Goal: Entertainment & Leisure: Consume media (video, audio)

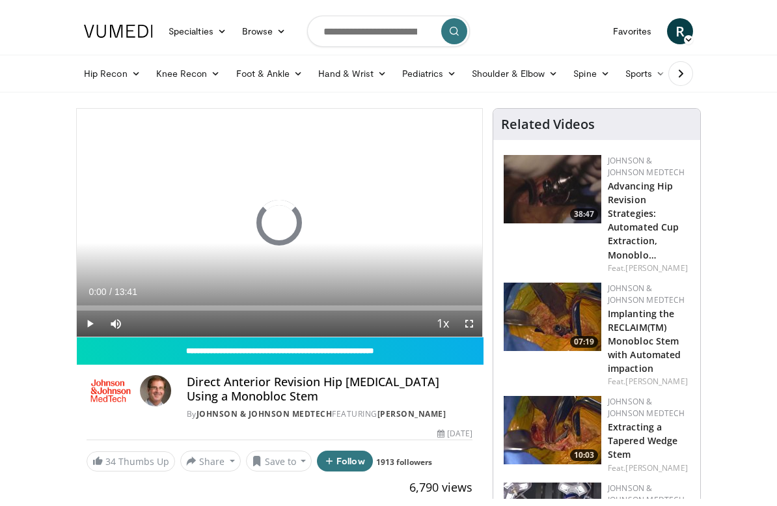
scroll to position [16, 0]
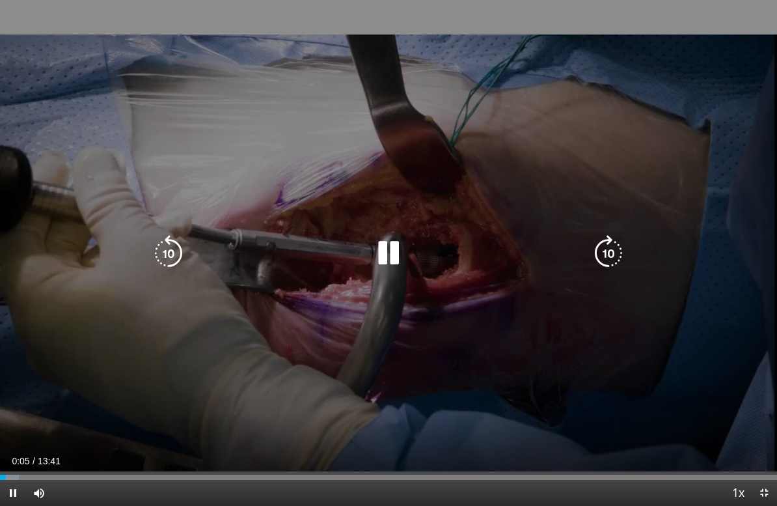
click at [598, 253] on icon "Video Player" at bounding box center [609, 253] width 36 height 36
click at [550, 372] on div "10 seconds Tap to unmute" at bounding box center [388, 253] width 777 height 506
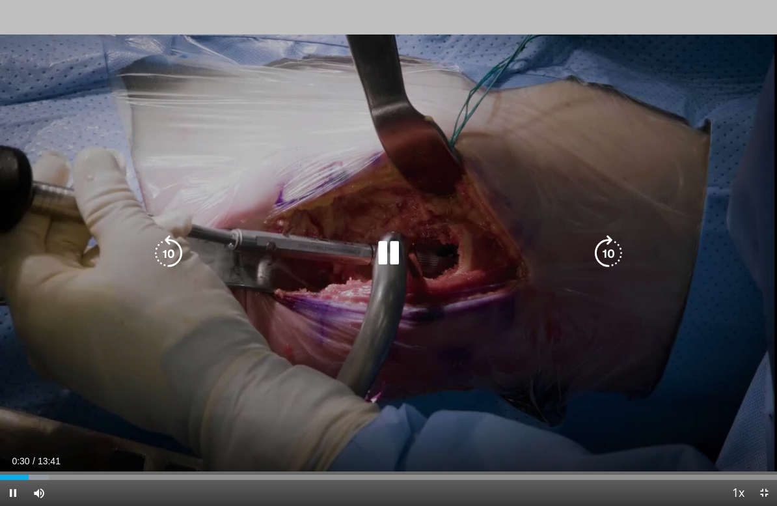
click at [602, 239] on icon "Video Player" at bounding box center [609, 253] width 36 height 36
click at [619, 247] on icon "Video Player" at bounding box center [609, 253] width 36 height 36
click at [614, 257] on icon "Video Player" at bounding box center [609, 253] width 36 height 36
click at [68, 402] on div "30 seconds Tap to unmute" at bounding box center [388, 253] width 777 height 506
click at [168, 244] on icon "Video Player" at bounding box center [168, 253] width 36 height 36
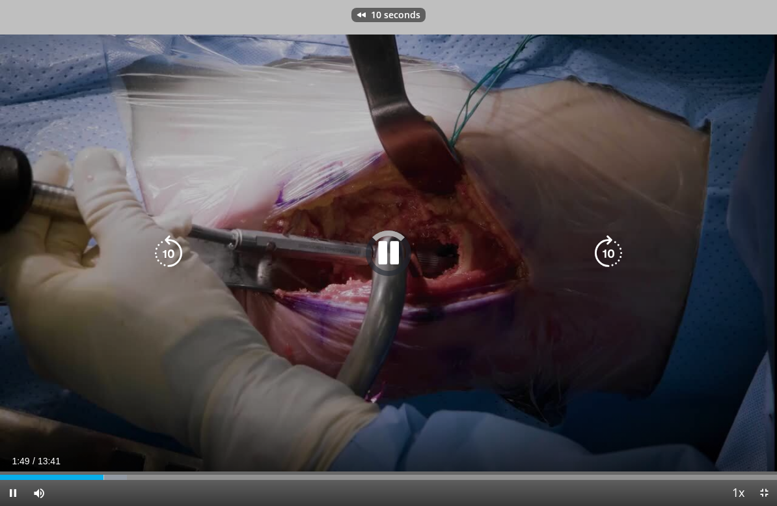
click at [163, 246] on icon "Video Player" at bounding box center [168, 253] width 36 height 36
click at [270, 342] on div "20 seconds Tap to unmute" at bounding box center [388, 253] width 777 height 506
click at [157, 252] on icon "Video Player" at bounding box center [168, 253] width 36 height 36
click at [164, 244] on icon "Video Player" at bounding box center [168, 253] width 36 height 36
click at [389, 251] on icon "Video Player" at bounding box center [388, 253] width 36 height 36
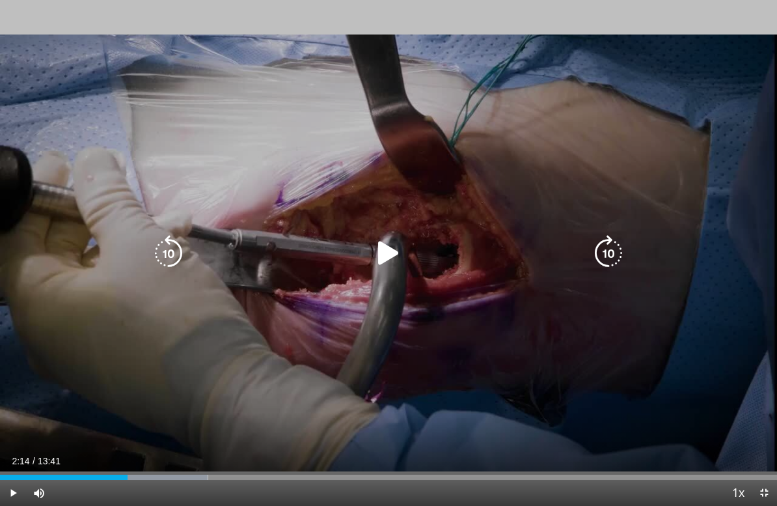
click at [391, 250] on icon "Video Player" at bounding box center [388, 253] width 36 height 36
click at [105, 144] on div "20 seconds Tap to unmute" at bounding box center [388, 253] width 777 height 506
click at [391, 257] on icon "Video Player" at bounding box center [388, 253] width 36 height 36
click at [394, 245] on icon "Video Player" at bounding box center [388, 253] width 36 height 36
click at [609, 256] on icon "Video Player" at bounding box center [609, 253] width 36 height 36
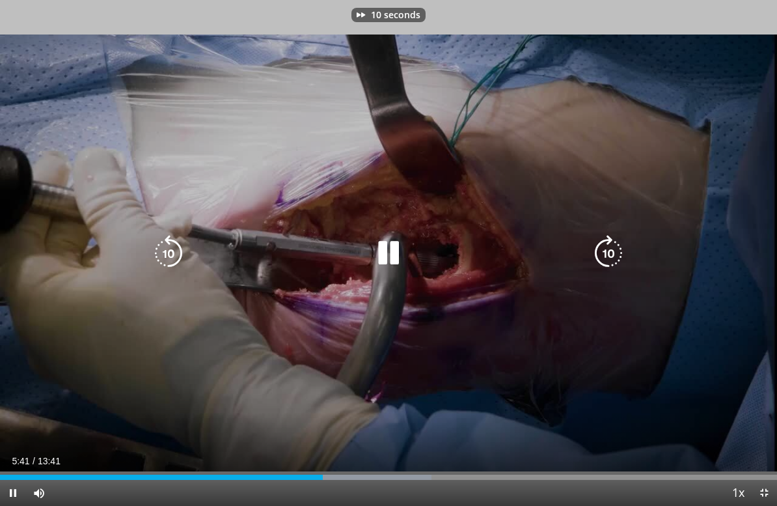
click at [300, 391] on div "10 seconds Tap to unmute" at bounding box center [388, 253] width 777 height 506
click at [602, 244] on icon "Video Player" at bounding box center [609, 253] width 36 height 36
click at [158, 243] on icon "Video Player" at bounding box center [168, 253] width 36 height 36
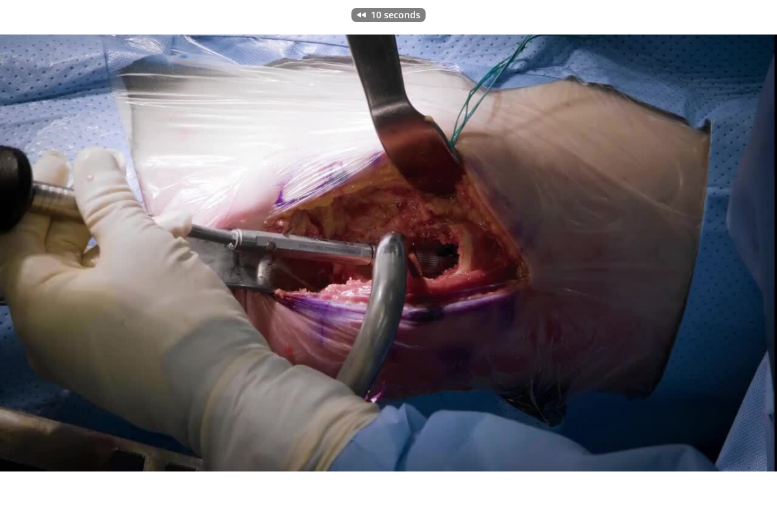
click at [73, 160] on div "10 seconds Tap to unmute" at bounding box center [388, 253] width 777 height 506
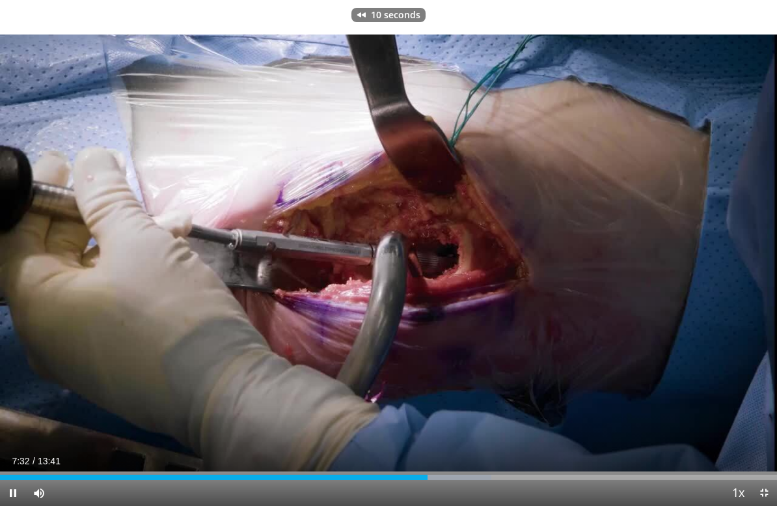
click at [158, 269] on icon "Video Player" at bounding box center [168, 253] width 36 height 36
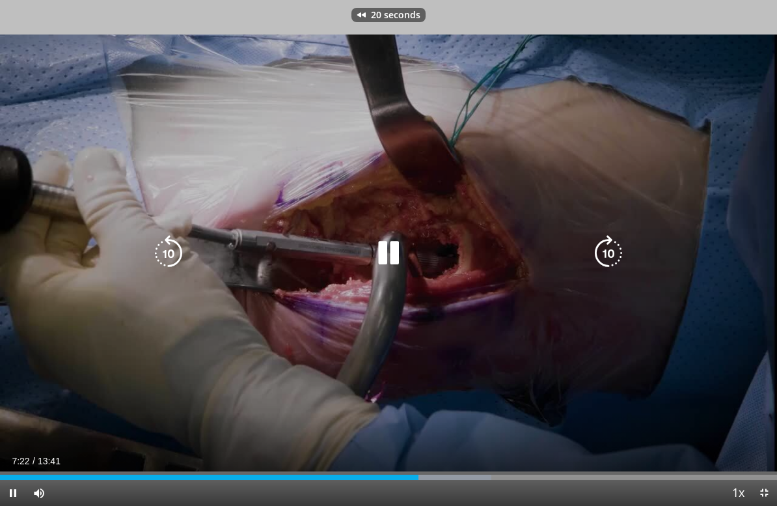
click at [159, 257] on icon "Video Player" at bounding box center [168, 253] width 36 height 36
click at [612, 264] on icon "Video Player" at bounding box center [609, 253] width 36 height 36
click at [612, 260] on icon "Video Player" at bounding box center [609, 253] width 36 height 36
click at [605, 246] on icon "Video Player" at bounding box center [609, 253] width 36 height 36
click at [607, 255] on icon "Video Player" at bounding box center [609, 253] width 36 height 36
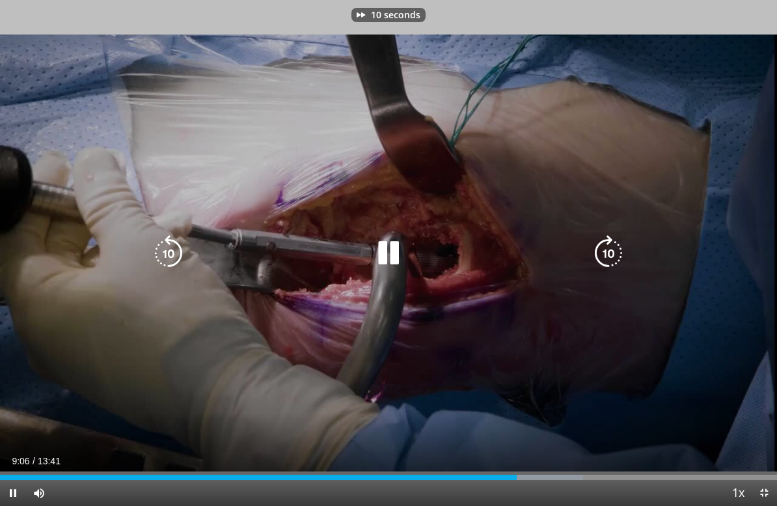
click at [611, 246] on icon "Video Player" at bounding box center [609, 253] width 36 height 36
click at [605, 238] on icon "Video Player" at bounding box center [609, 253] width 36 height 36
click at [621, 253] on icon "Video Player" at bounding box center [609, 253] width 36 height 36
click at [615, 255] on icon "Video Player" at bounding box center [609, 253] width 36 height 36
click at [608, 245] on icon "Video Player" at bounding box center [609, 253] width 36 height 36
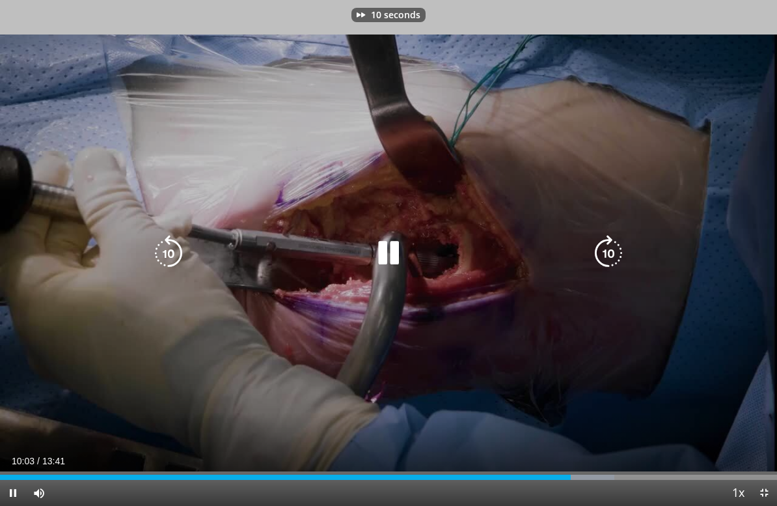
click at [615, 245] on icon "Video Player" at bounding box center [609, 253] width 36 height 36
click at [600, 244] on icon "Video Player" at bounding box center [609, 253] width 36 height 36
click at [611, 264] on icon "Video Player" at bounding box center [609, 253] width 36 height 36
click at [173, 246] on icon "Video Player" at bounding box center [168, 253] width 36 height 36
click at [166, 251] on icon "Video Player" at bounding box center [168, 253] width 36 height 36
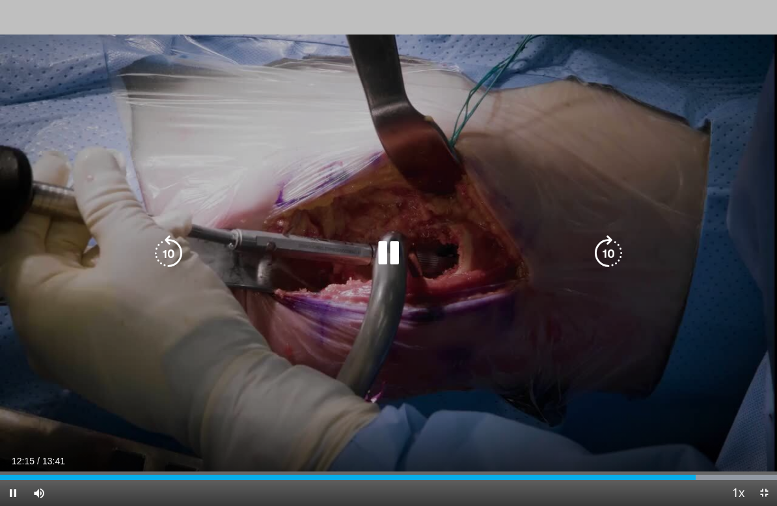
click at [174, 245] on icon "Video Player" at bounding box center [168, 253] width 36 height 36
click at [152, 242] on icon "Video Player" at bounding box center [168, 253] width 36 height 36
click at [165, 240] on icon "Video Player" at bounding box center [168, 253] width 36 height 36
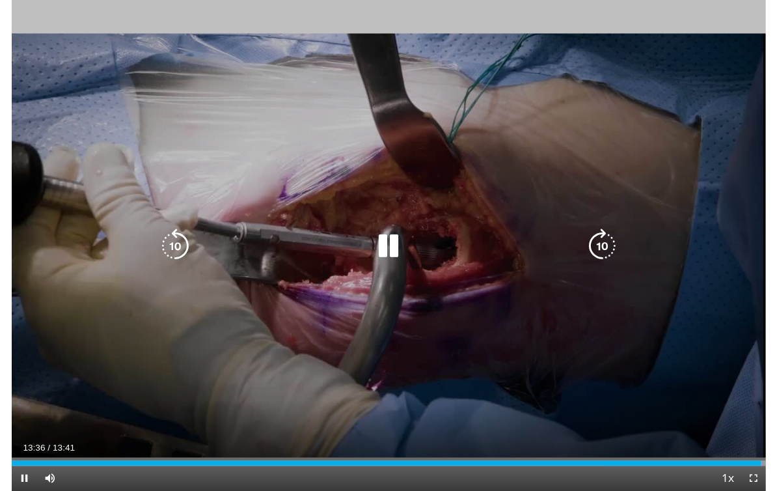
scroll to position [0, 0]
